Goal: Task Accomplishment & Management: Complete application form

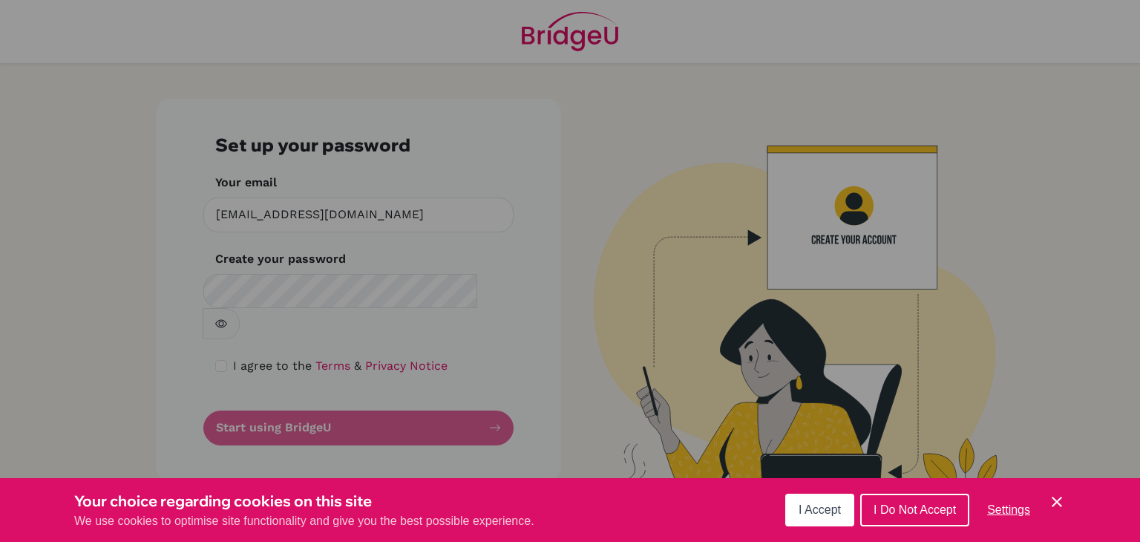
click at [328, 299] on div "Cookie Preferences" at bounding box center [570, 271] width 1140 height 542
click at [816, 503] on span "I Accept" at bounding box center [820, 509] width 42 height 13
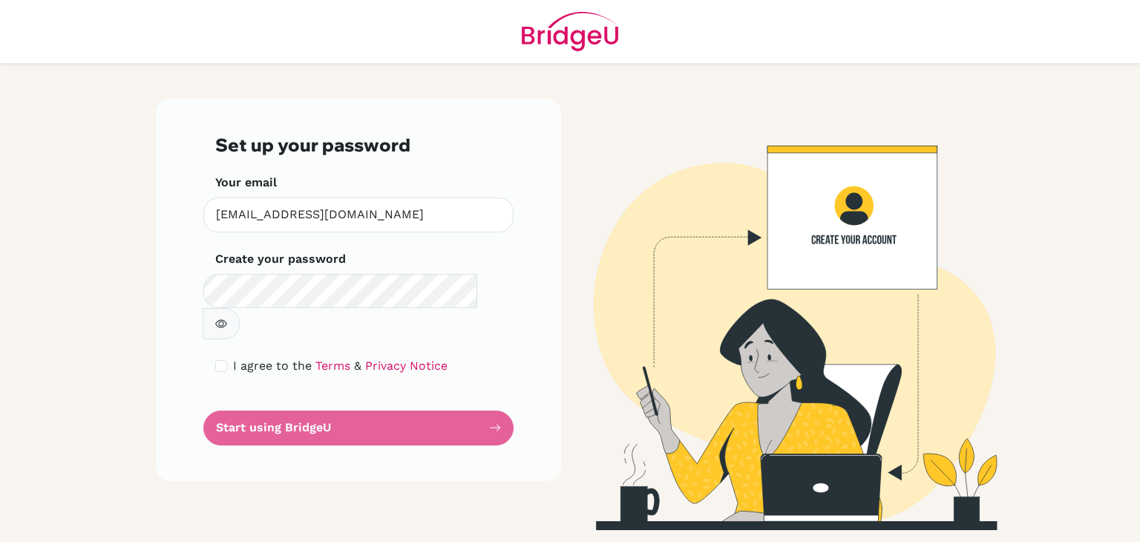
click at [228, 357] on div "I agree to the Terms & Privacy Notice" at bounding box center [358, 366] width 286 height 18
click at [226, 360] on input "checkbox" at bounding box center [221, 366] width 12 height 12
checkbox input "true"
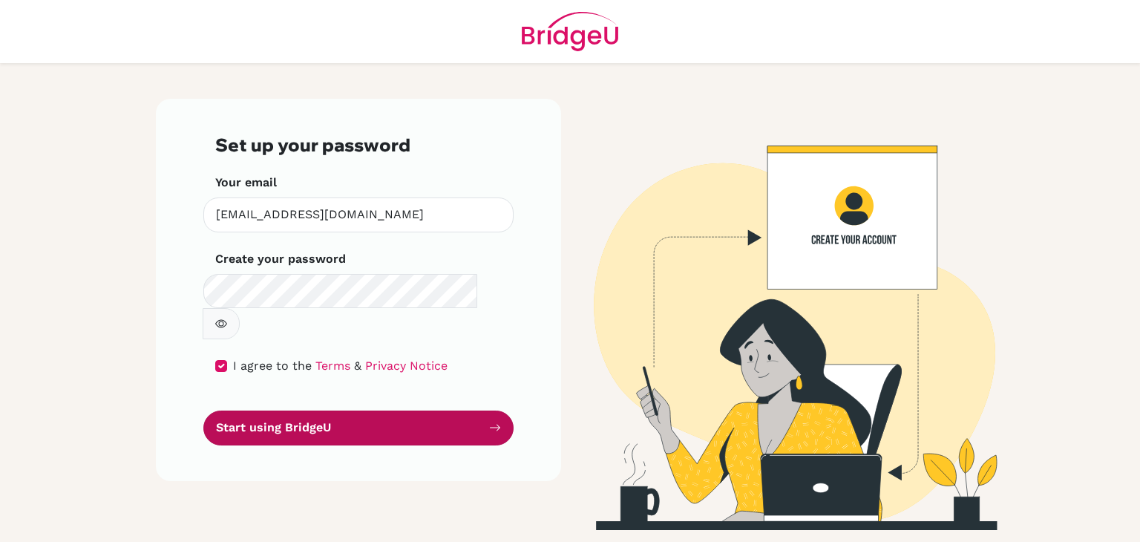
click at [302, 410] on button "Start using BridgeU" at bounding box center [358, 427] width 310 height 35
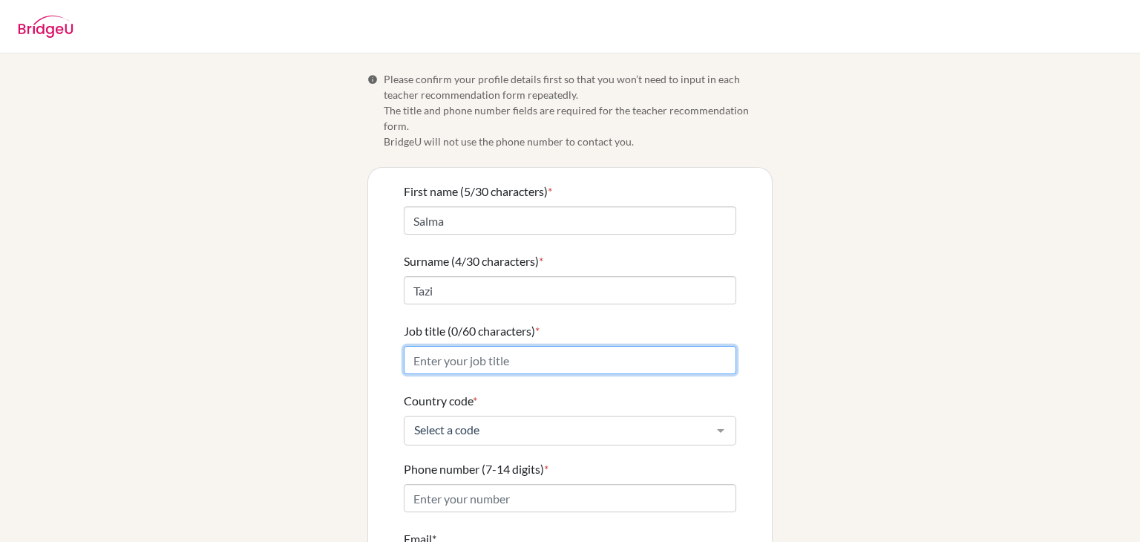
click at [535, 346] on input "Job title (0/60 characters) *" at bounding box center [570, 360] width 332 height 28
type input "Chief Administration and Financial Officer"
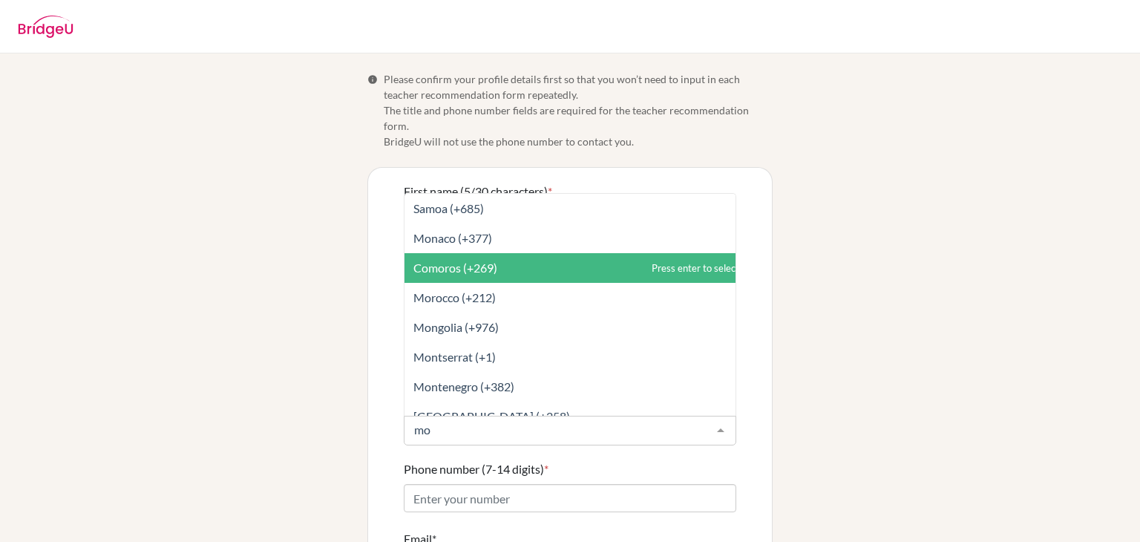
type input "mor"
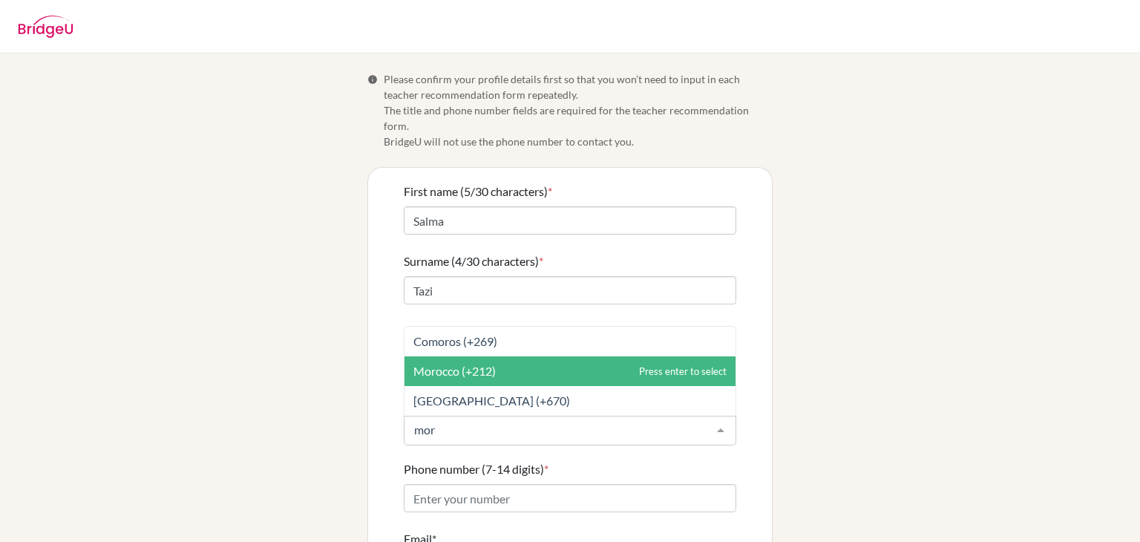
click at [500, 356] on span "Morocco (+212)" at bounding box center [569, 371] width 331 height 30
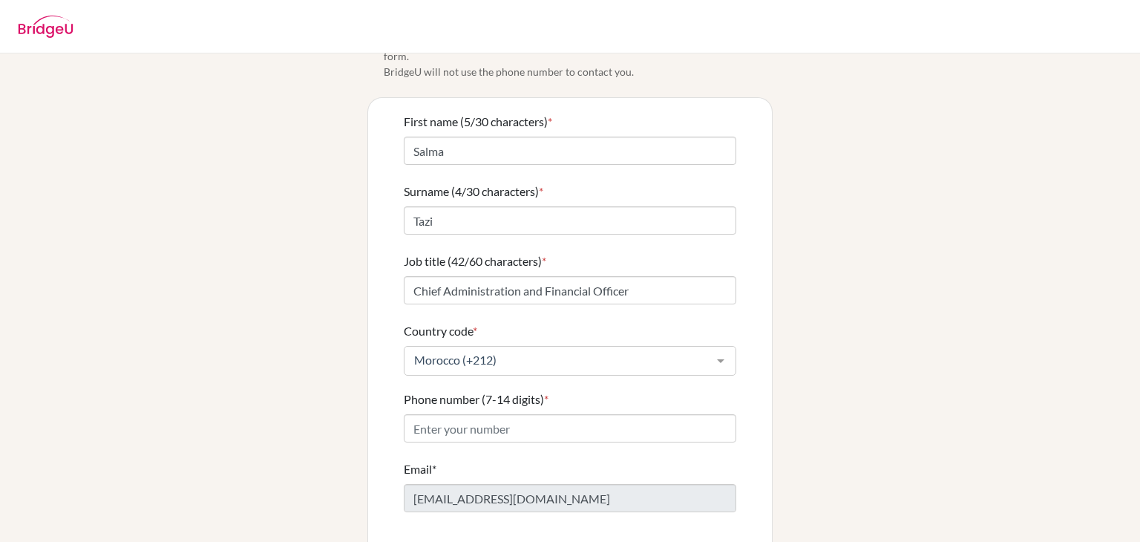
scroll to position [122, 0]
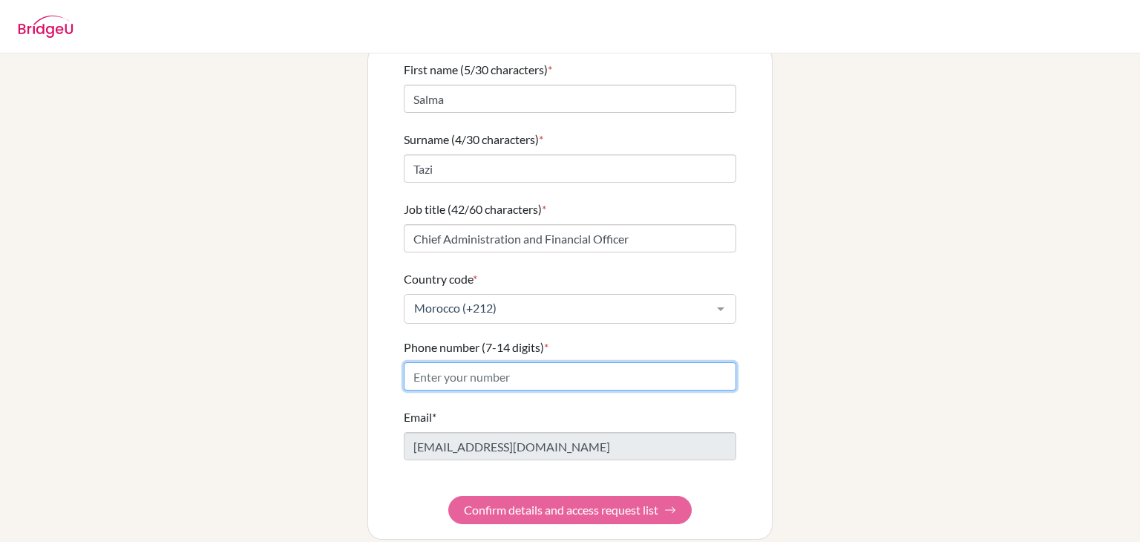
click at [482, 366] on input "Phone number (7-14 digits) *" at bounding box center [570, 376] width 332 height 28
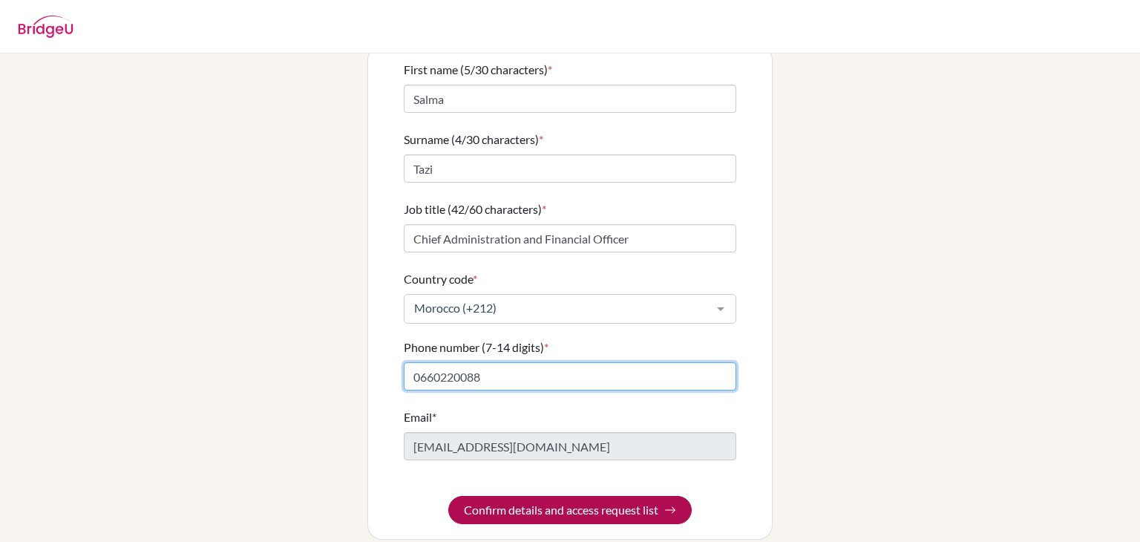
type input "0660220088"
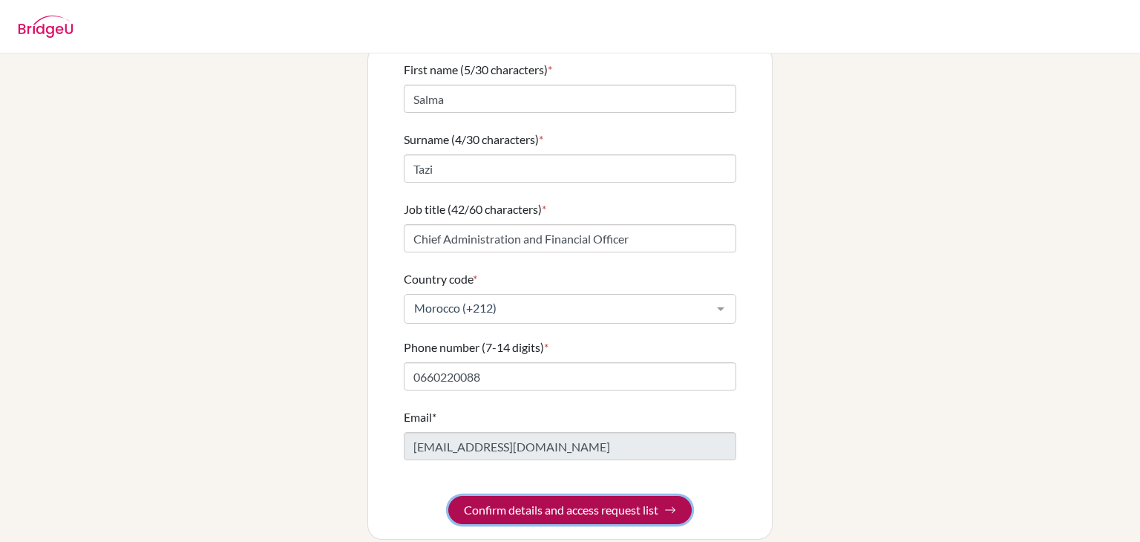
click at [598, 496] on button "Confirm details and access request list" at bounding box center [569, 510] width 243 height 28
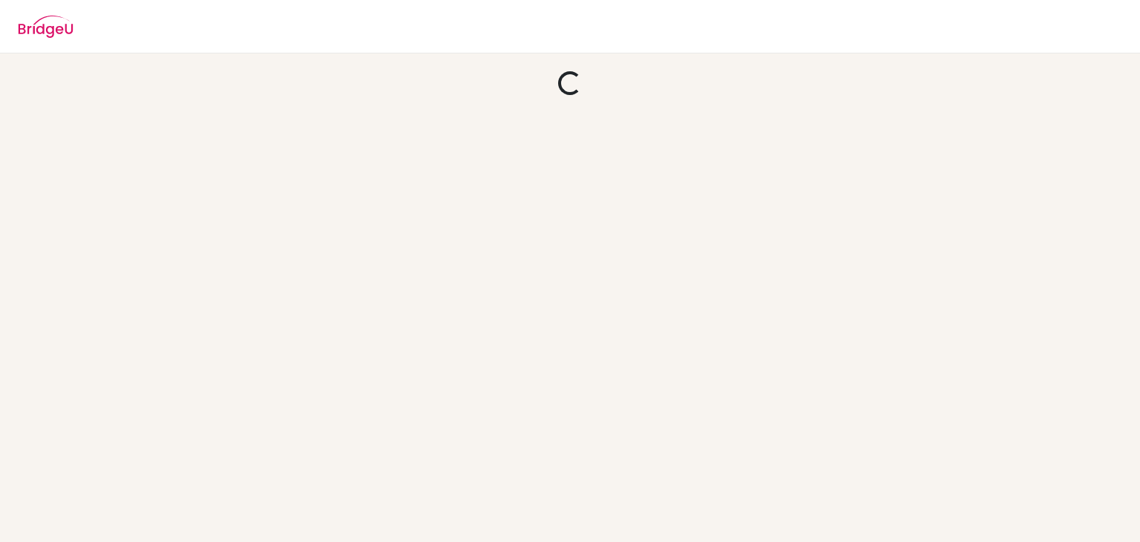
scroll to position [0, 0]
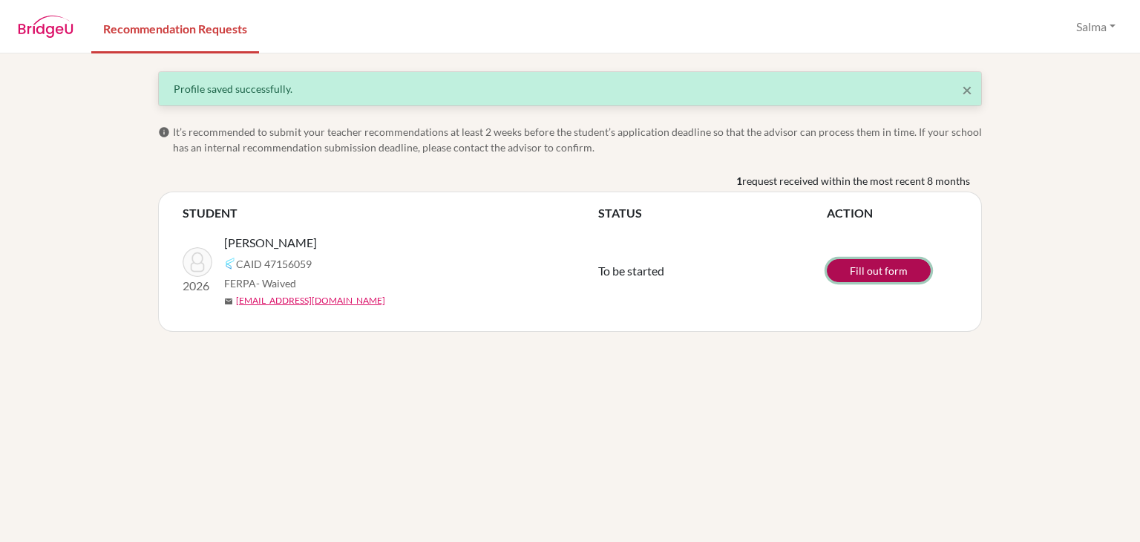
click at [897, 266] on link "Fill out form" at bounding box center [879, 270] width 104 height 23
click at [871, 268] on link "Fill out form" at bounding box center [879, 270] width 104 height 23
drag, startPoint x: 858, startPoint y: 181, endPoint x: 958, endPoint y: 184, distance: 100.2
click at [958, 184] on span "request received within the most recent 8 months" at bounding box center [856, 181] width 228 height 16
click at [989, 243] on div "× Profile saved successfully. info It’s recommended to submit your teacher reco…" at bounding box center [570, 201] width 846 height 260
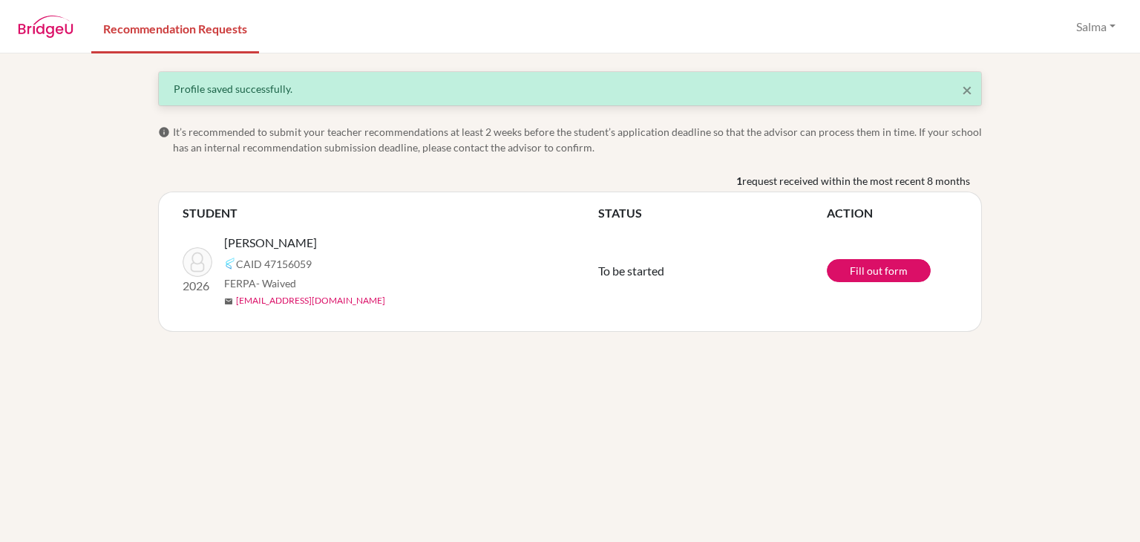
click at [249, 301] on link "[EMAIL_ADDRESS][DOMAIN_NAME]" at bounding box center [310, 300] width 149 height 13
click at [300, 301] on link "[EMAIL_ADDRESS][DOMAIN_NAME]" at bounding box center [310, 300] width 149 height 13
